Goal: Task Accomplishment & Management: Use online tool/utility

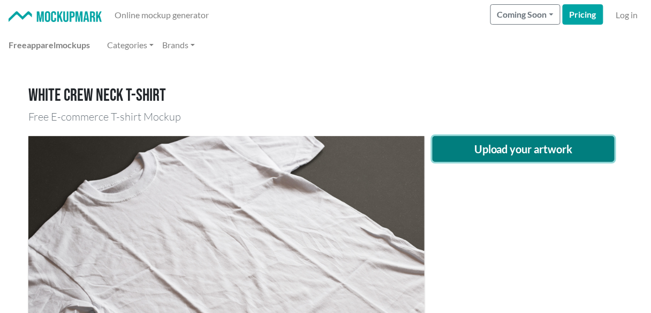
click at [489, 152] on button "Upload your artwork" at bounding box center [524, 149] width 182 height 26
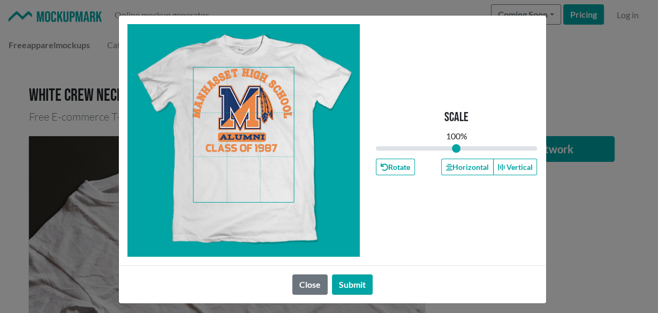
click at [233, 162] on span at bounding box center [243, 134] width 101 height 134
click at [452, 170] on button "Horizontal" at bounding box center [467, 166] width 52 height 17
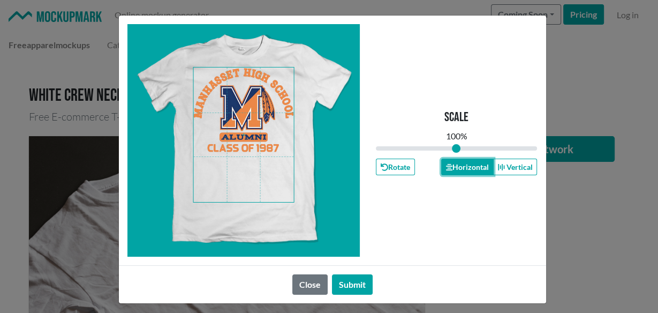
click at [452, 170] on button "Horizontal" at bounding box center [467, 166] width 52 height 17
click at [456, 166] on button "Horizontal" at bounding box center [467, 166] width 52 height 17
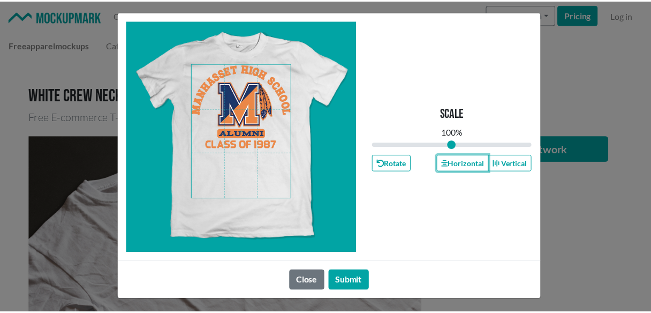
scroll to position [5, 0]
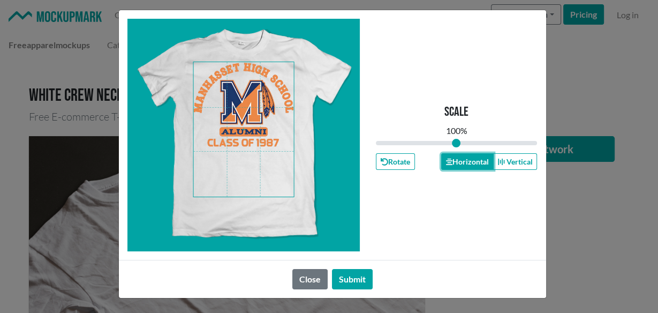
click at [457, 165] on button "Horizontal" at bounding box center [467, 161] width 52 height 17
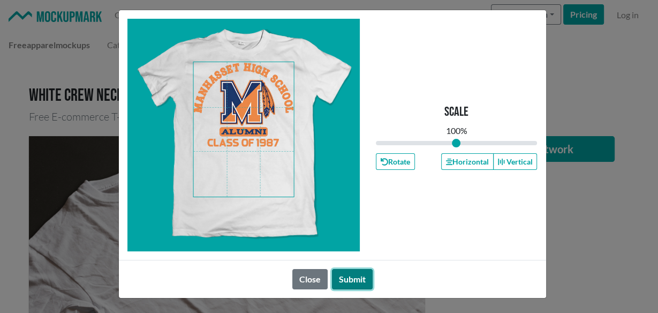
click at [332, 281] on button "Submit" at bounding box center [352, 279] width 41 height 20
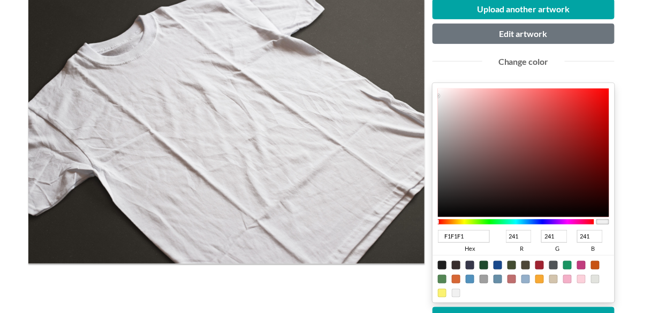
scroll to position [214, 0]
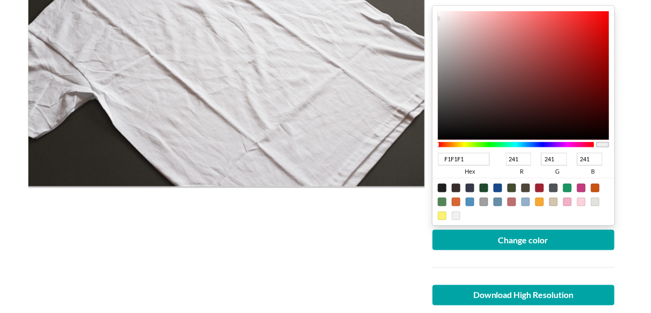
click at [494, 184] on div at bounding box center [498, 188] width 9 height 9
type input "18498C"
type input "24"
type input "73"
type input "140"
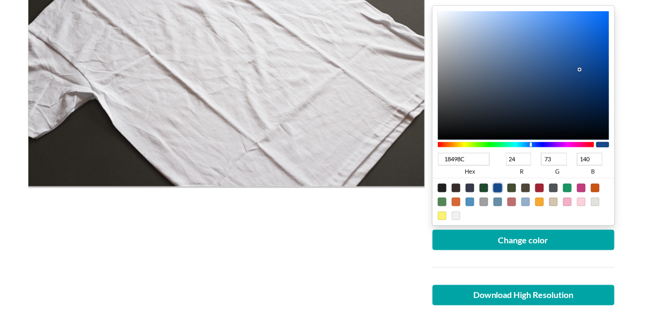
type input "031B3B"
type input "3"
type input "27"
type input "59"
click at [600, 109] on div at bounding box center [523, 75] width 171 height 129
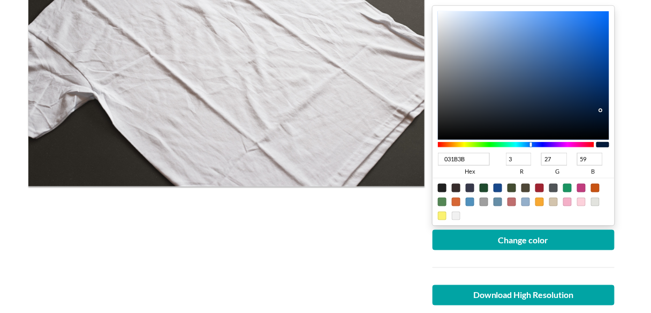
type input "021F46"
type input "2"
type input "31"
type input "70"
click at [606, 104] on div at bounding box center [523, 75] width 171 height 129
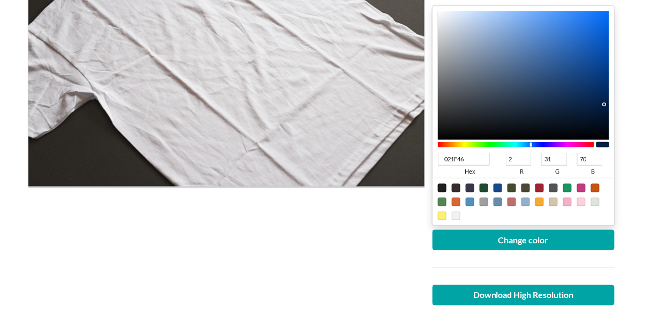
click at [550, 251] on div at bounding box center [524, 267] width 198 height 35
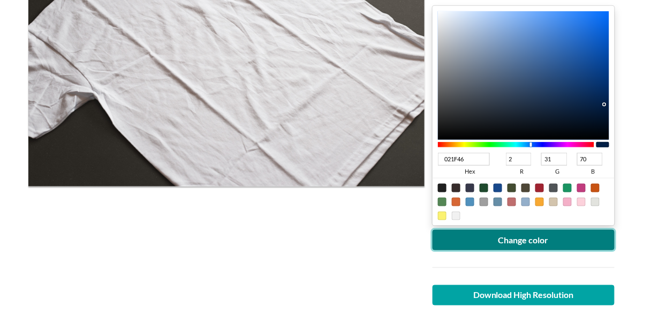
click at [545, 242] on button "Change color" at bounding box center [524, 240] width 182 height 20
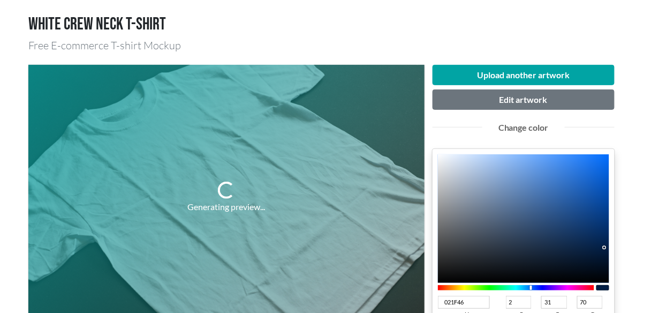
scroll to position [142, 0]
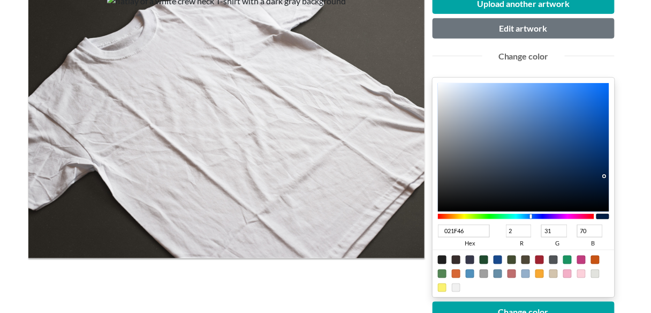
type input "021846"
type input "24"
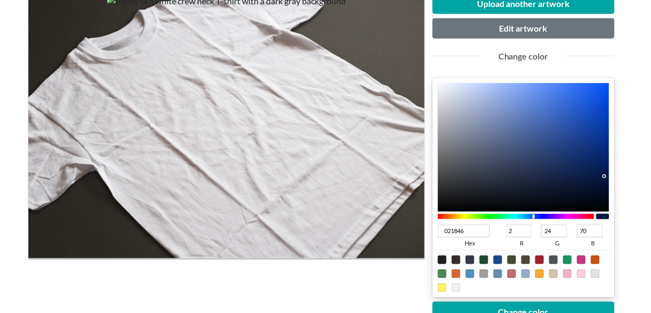
type input "021746"
type input "23"
type input "021646"
type input "22"
type input "021446"
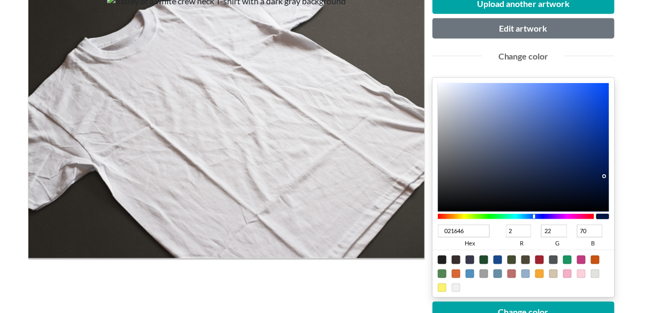
type input "20"
type input "021346"
type input "19"
type input "021146"
type input "17"
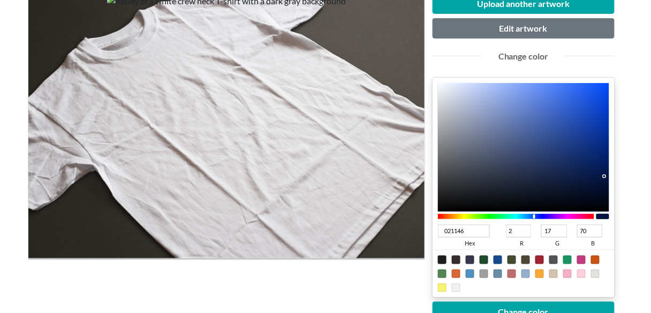
type input "020F46"
type input "15"
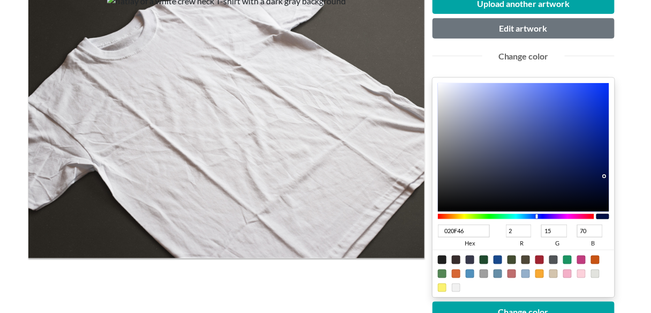
click at [538, 214] on div at bounding box center [516, 216] width 156 height 5
type input "02135C"
type input "19"
type input "92"
click at [606, 164] on div at bounding box center [523, 147] width 171 height 129
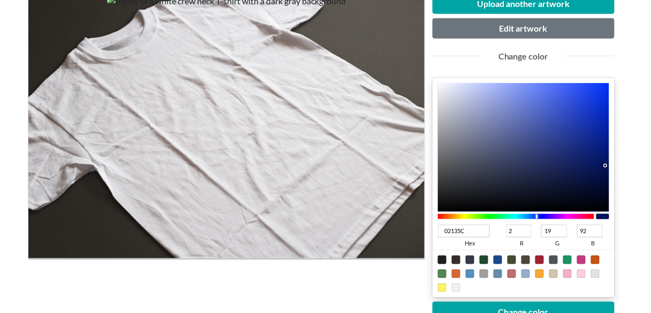
type input "02166A"
type input "22"
type input "106"
click at [606, 157] on div at bounding box center [523, 147] width 171 height 129
click at [540, 292] on div at bounding box center [524, 274] width 182 height 48
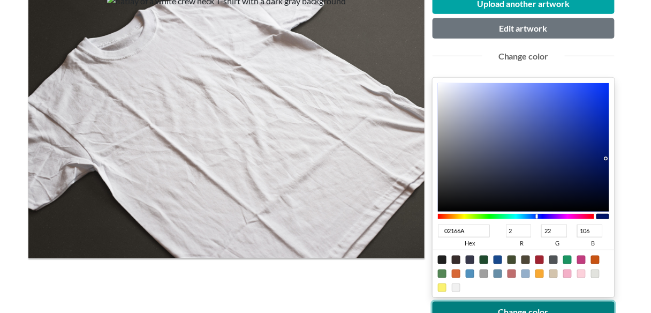
drag, startPoint x: 528, startPoint y: 305, endPoint x: 416, endPoint y: 278, distance: 115.6
click at [528, 306] on button "Change color" at bounding box center [524, 311] width 182 height 20
type input "030C35"
type input "3"
type input "12"
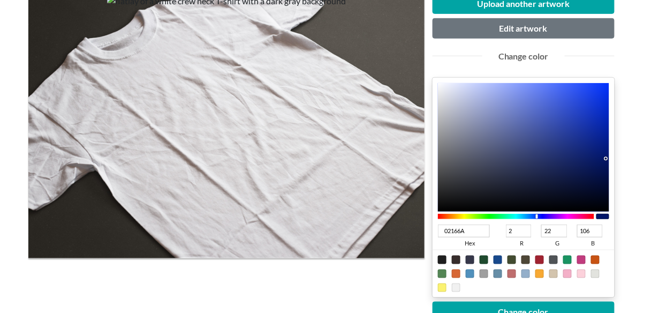
type input "53"
click at [600, 184] on div at bounding box center [523, 147] width 171 height 129
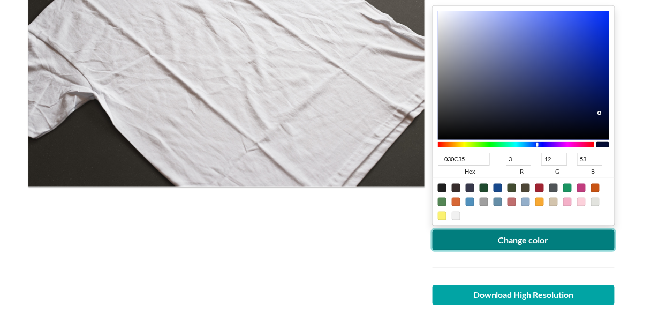
click at [481, 236] on button "Change color" at bounding box center [524, 240] width 182 height 20
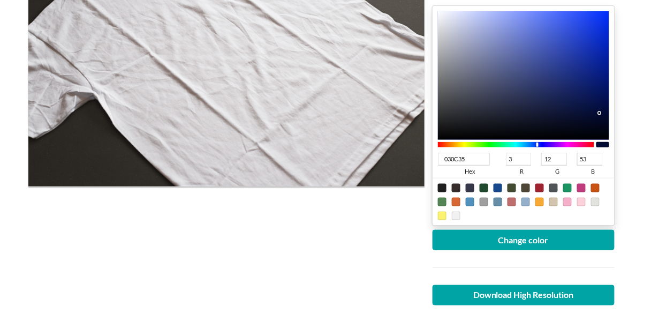
click at [498, 187] on div at bounding box center [498, 188] width 9 height 9
type input "18498C"
type input "24"
type input "73"
type input "140"
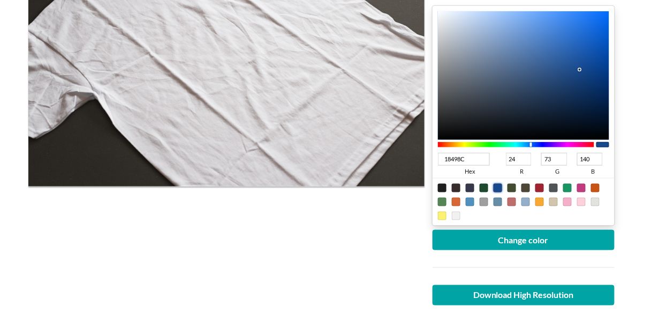
type input "04285B"
type input "4"
type input "40"
type input "91"
click at [603, 93] on div at bounding box center [523, 75] width 171 height 129
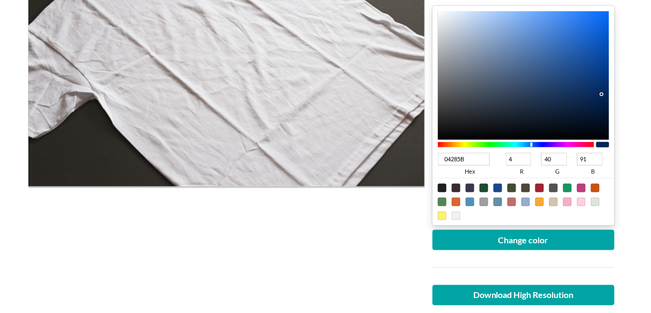
type input "03224D"
type input "3"
type input "34"
type input "77"
click at [603, 100] on div at bounding box center [523, 75] width 171 height 129
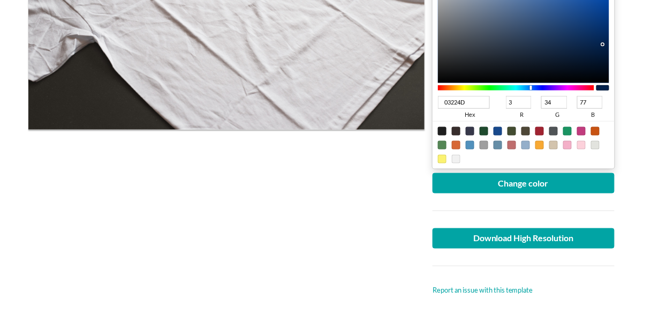
scroll to position [285, 0]
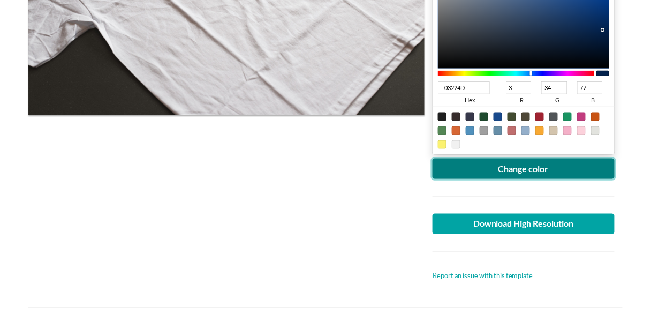
click at [534, 165] on button "Change color" at bounding box center [524, 168] width 182 height 20
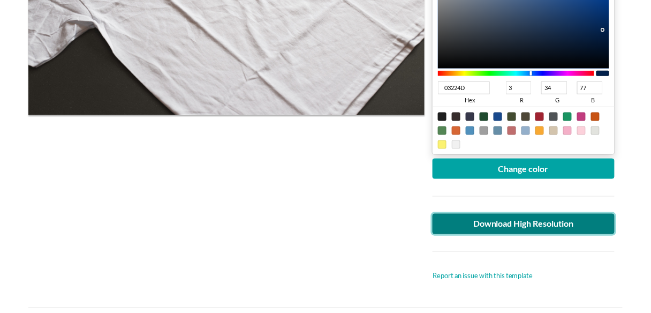
click at [511, 220] on link "Download High Resolution" at bounding box center [524, 224] width 182 height 20
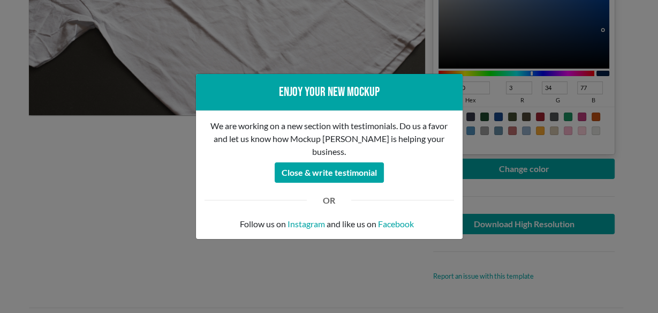
click at [163, 193] on div "Enjoy your new mockup We are working on a new section with testimonials. Do us …" at bounding box center [329, 156] width 658 height 313
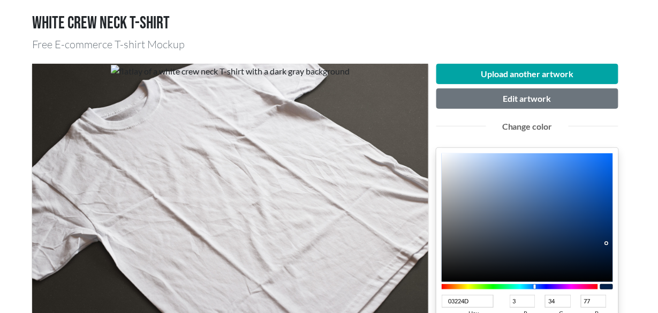
scroll to position [71, 0]
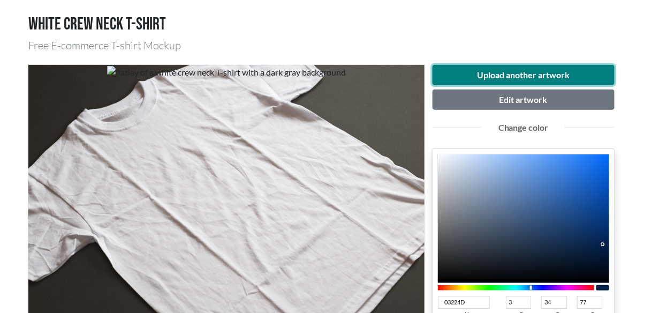
click at [473, 74] on button "Upload another artwork" at bounding box center [524, 75] width 182 height 20
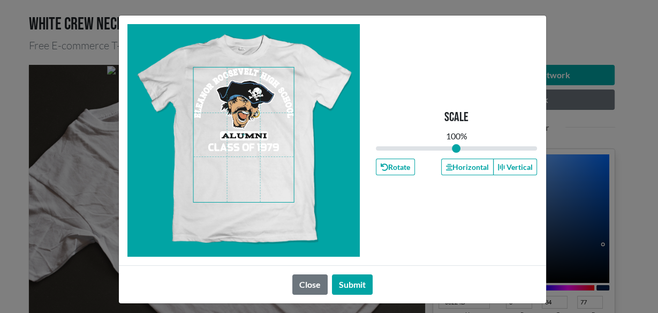
click at [268, 110] on span at bounding box center [243, 134] width 101 height 134
click at [475, 162] on button "Horizontal" at bounding box center [467, 166] width 52 height 17
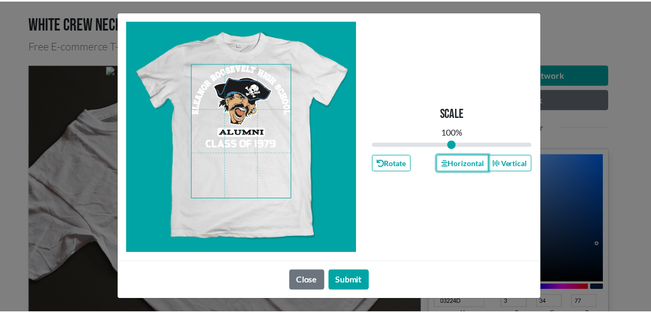
scroll to position [5, 0]
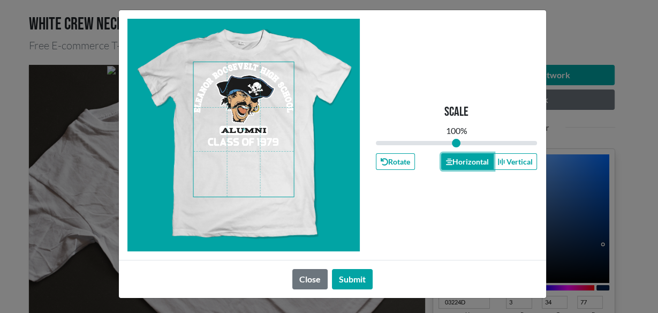
click at [465, 155] on button "Horizontal" at bounding box center [467, 161] width 52 height 17
click at [349, 275] on button "Submit" at bounding box center [352, 279] width 41 height 20
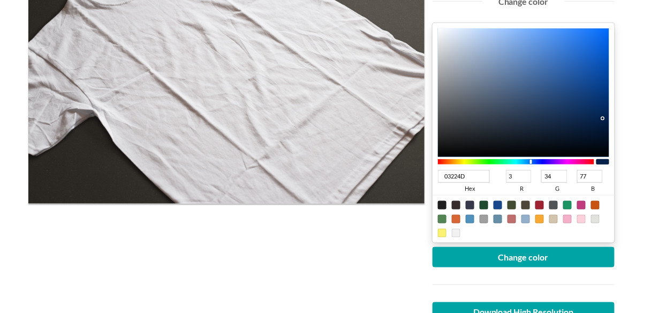
scroll to position [214, 0]
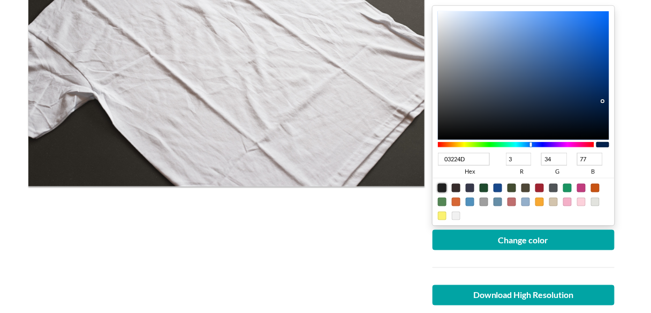
click at [443, 186] on div at bounding box center [442, 188] width 9 height 9
type input "1F1F1F"
type input "31"
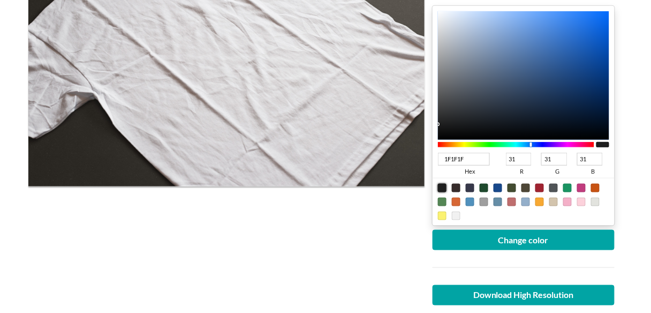
type input "191919"
type input "25"
type input "181818"
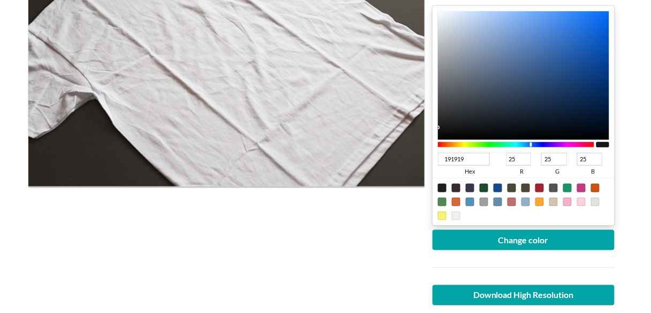
type input "24"
type input "141414"
type input "20"
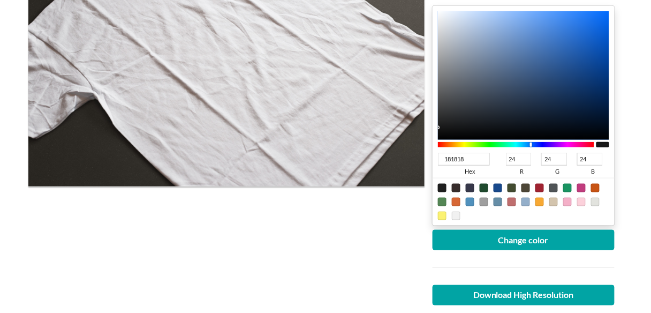
type input "20"
type input "0A0A0A"
type input "10"
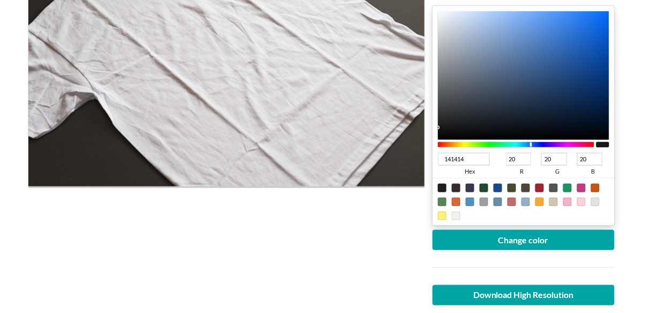
type input "10"
type input "060606"
type input "6"
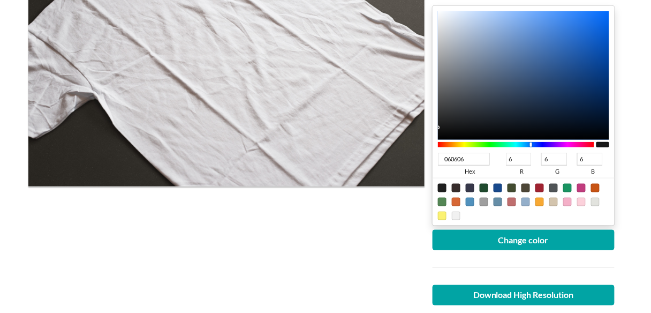
type input "030303"
type input "3"
type input "020202"
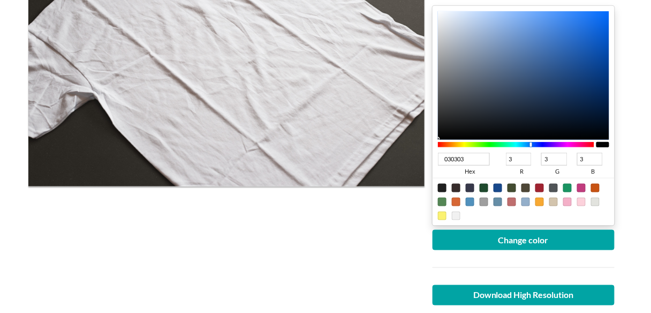
type input "2"
type input "000000"
type input "0"
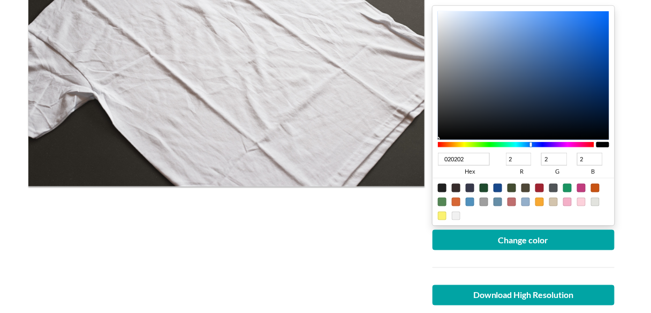
type input "0"
type input "050505"
type input "5"
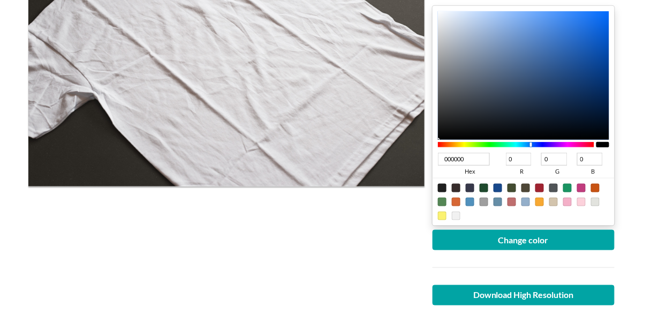
type input "5"
type input "090909"
type input "9"
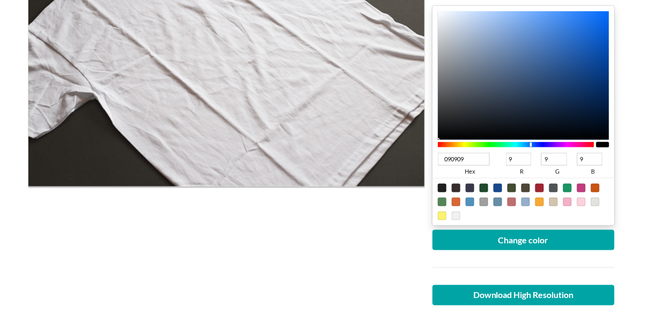
type input "0E0E0E"
type input "14"
type input "111111"
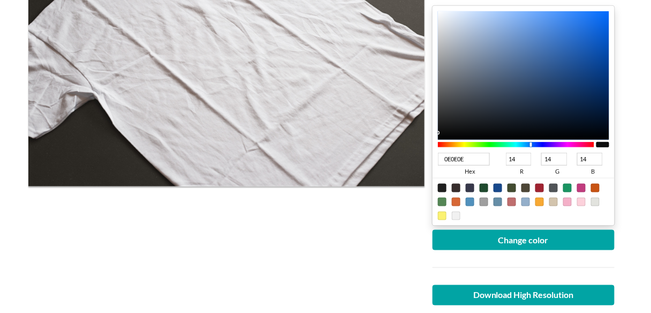
type input "17"
type input "0F0F0F"
type input "15"
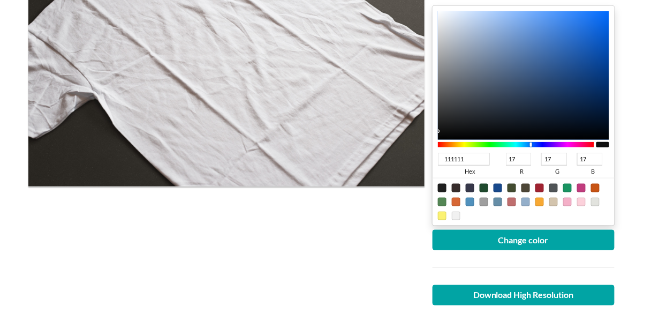
type input "15"
type input "0E0E0E"
type input "14"
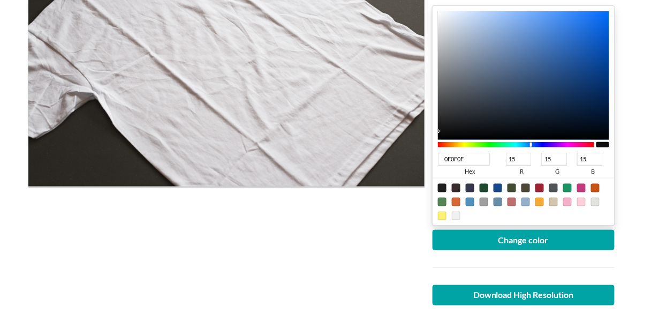
type input "14"
type input "0D0D0D"
type input "13"
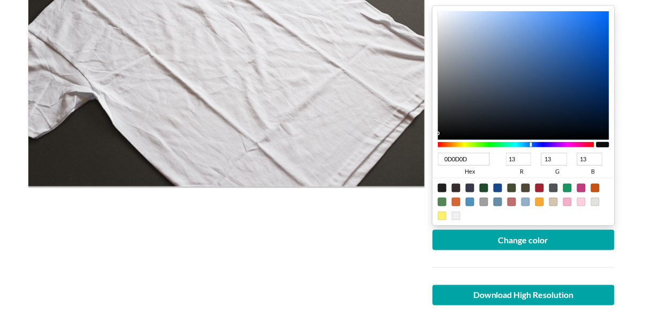
type input "0C0C0C"
type input "12"
drag, startPoint x: 439, startPoint y: 126, endPoint x: 425, endPoint y: 133, distance: 15.3
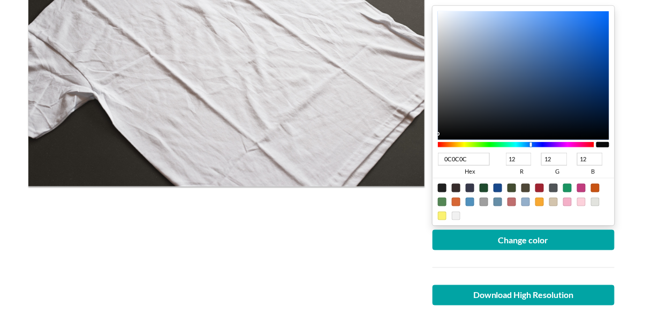
click at [425, 133] on div "Upload another artwork Edit artwork Change color 0C0C0C hex 12 r 12 g 12 b 100 …" at bounding box center [524, 137] width 198 height 431
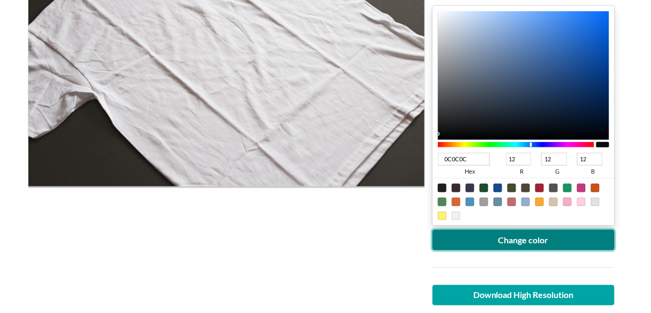
click at [457, 246] on button "Change color" at bounding box center [524, 240] width 182 height 20
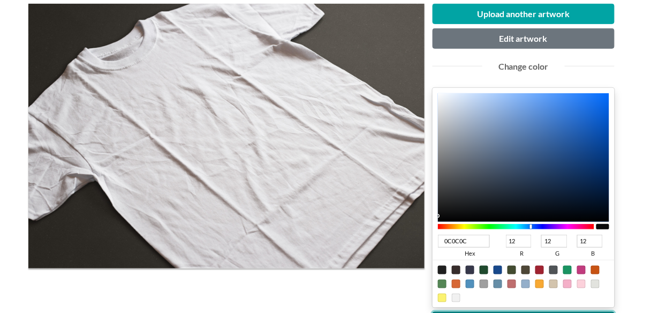
scroll to position [285, 0]
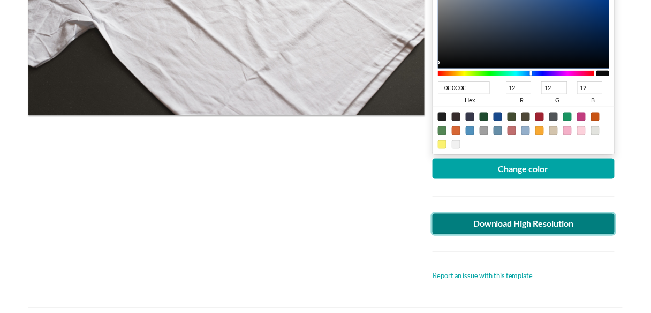
click at [482, 218] on link "Download High Resolution" at bounding box center [524, 224] width 182 height 20
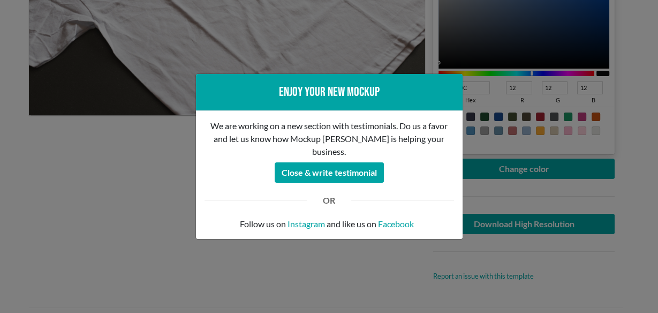
click at [9, 117] on div "Enjoy your new mockup We are working on a new section with testimonials. Do us …" at bounding box center [329, 156] width 658 height 313
